Goal: Information Seeking & Learning: Find specific fact

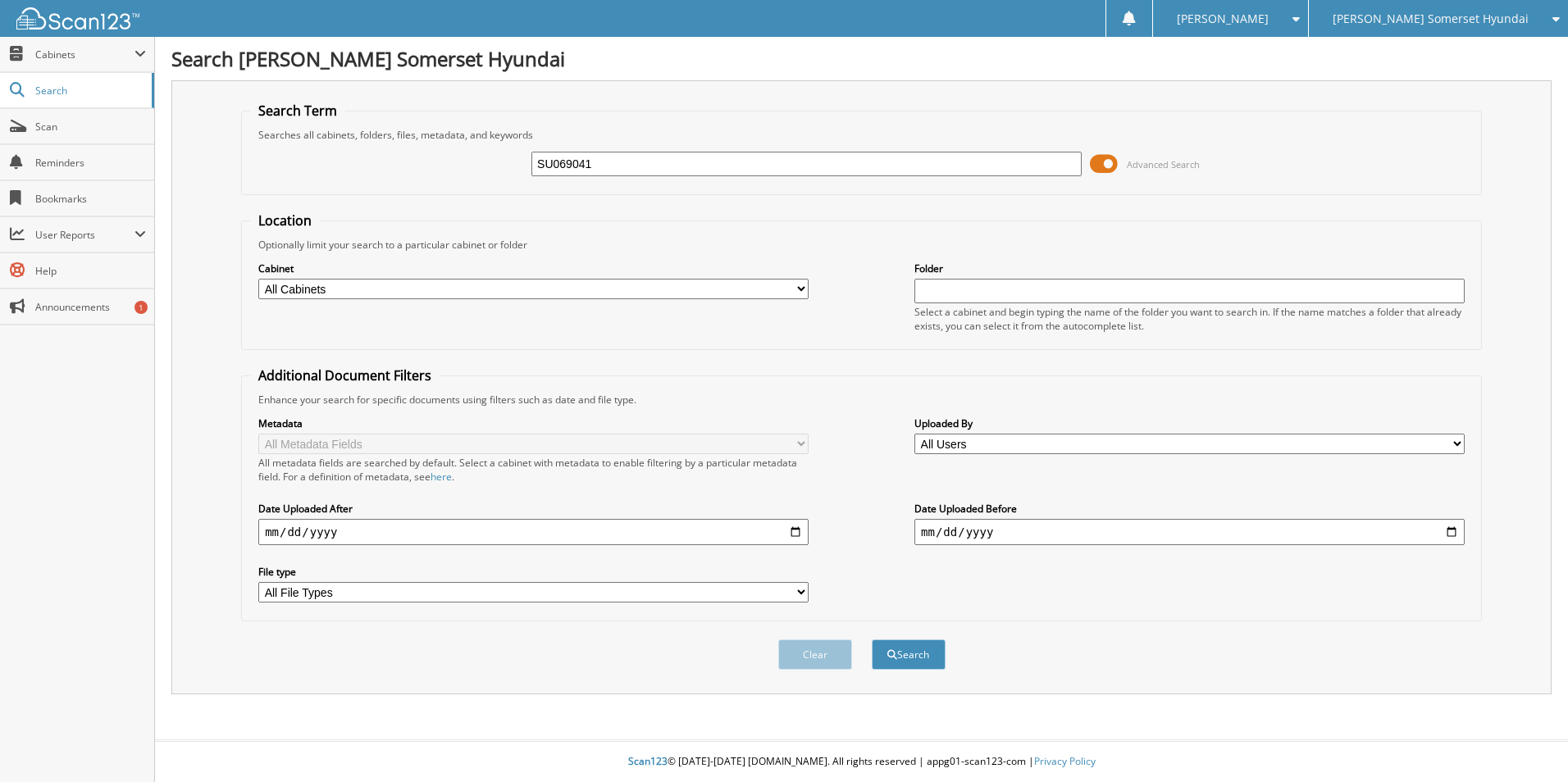
type input "SU069041"
click at [633, 323] on div "Cabinet All Cabinets CAR DEALS F&I Compliance PARTS SERVICE RO Needs Filing Fol…" at bounding box center [861, 296] width 1223 height 89
click at [608, 171] on input "SU069041" at bounding box center [806, 164] width 551 height 25
click at [872, 640] on button "Search" at bounding box center [909, 655] width 74 height 31
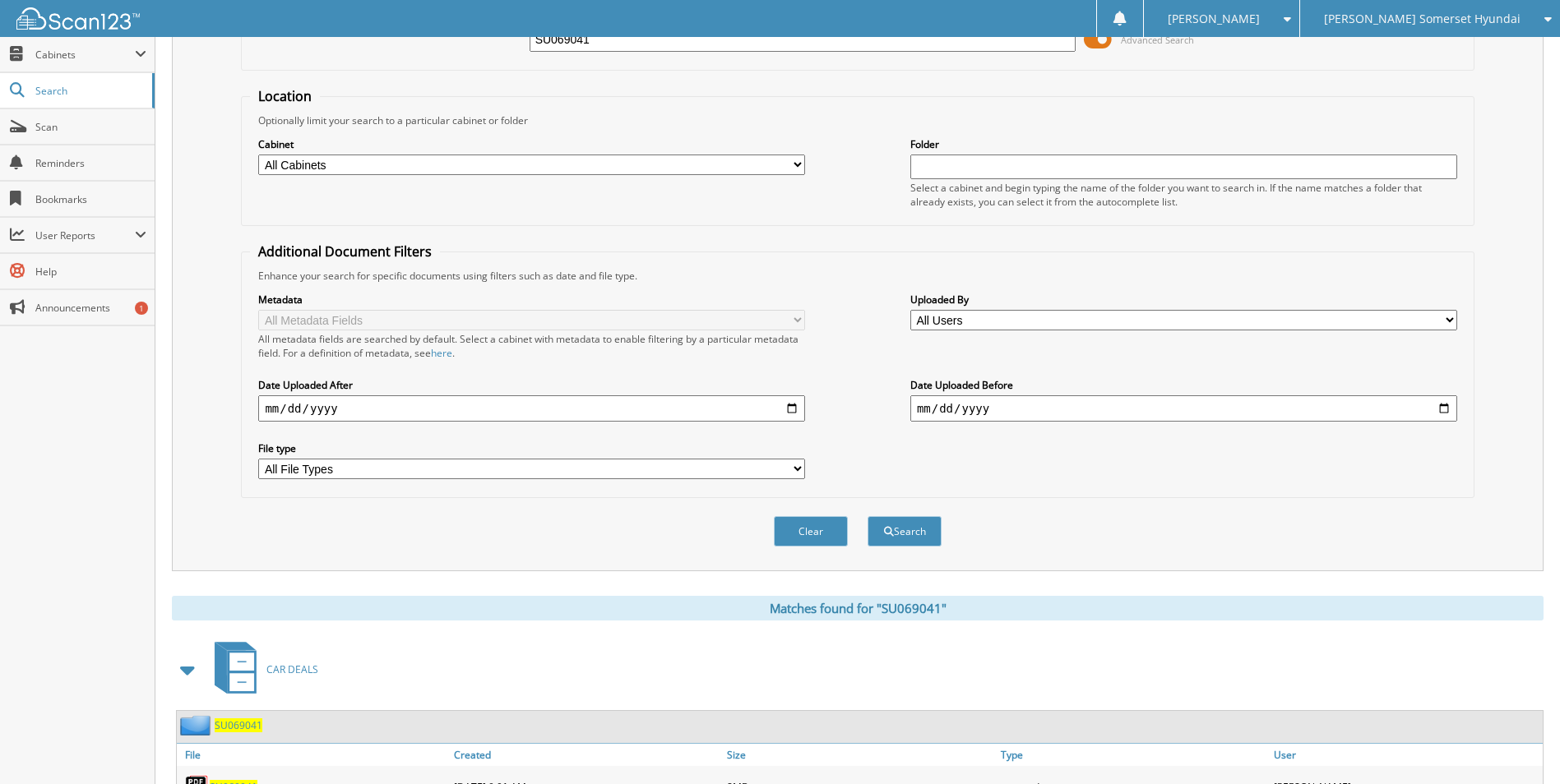
scroll to position [235, 0]
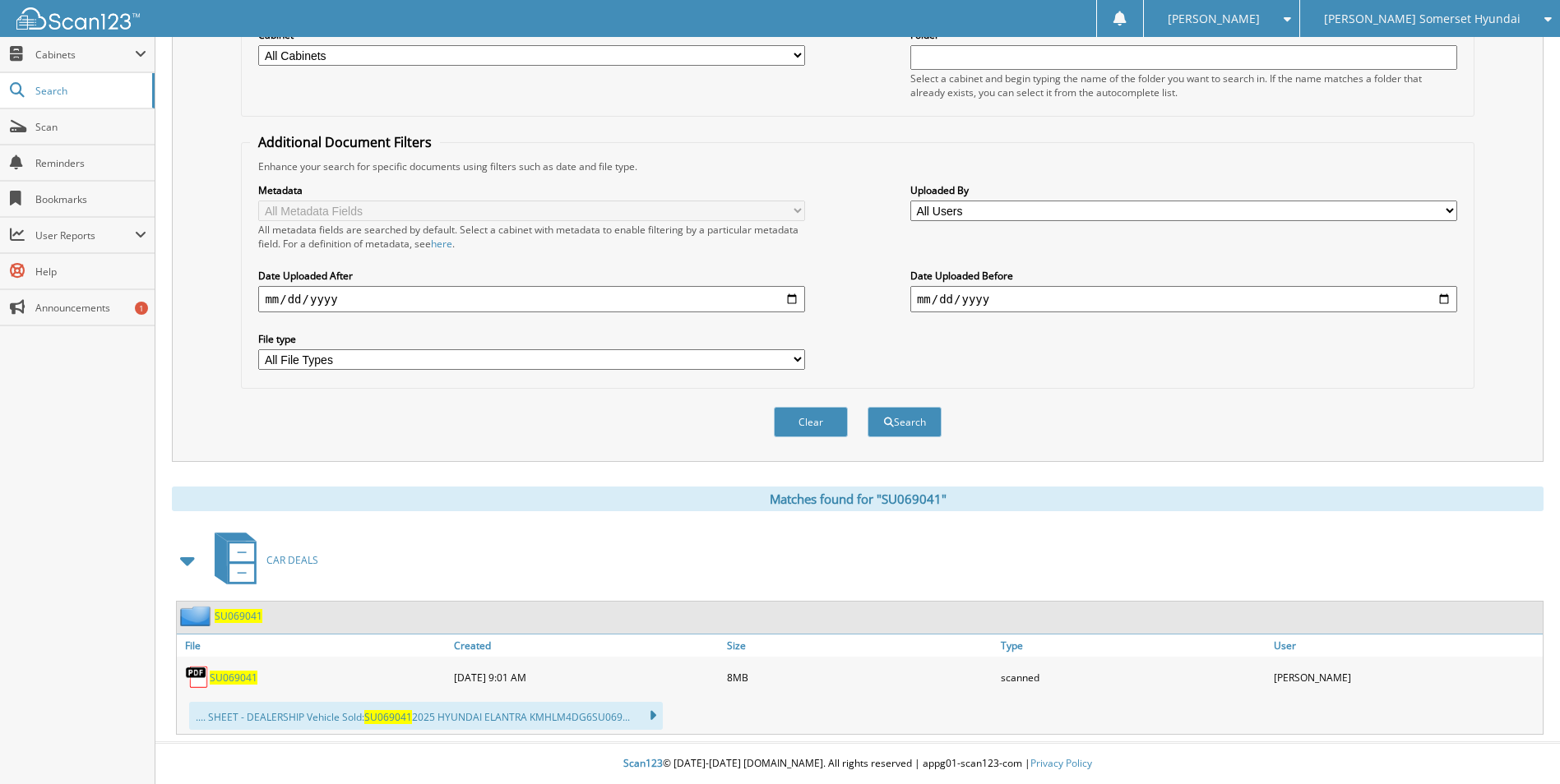
click at [239, 687] on div "SU069041" at bounding box center [313, 677] width 273 height 33
click at [236, 679] on span "SU069041" at bounding box center [233, 678] width 48 height 14
